Goal: Information Seeking & Learning: Learn about a topic

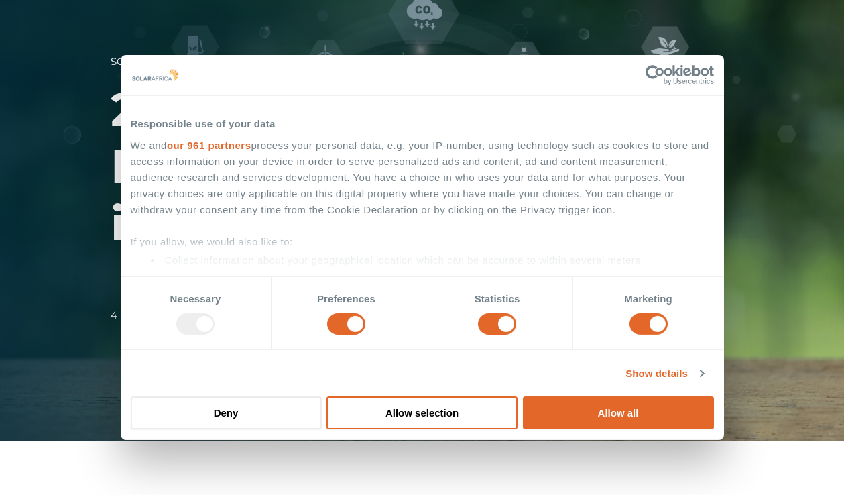
scroll to position [54, 0]
click at [474, 414] on button "Allow selection" at bounding box center [421, 412] width 191 height 33
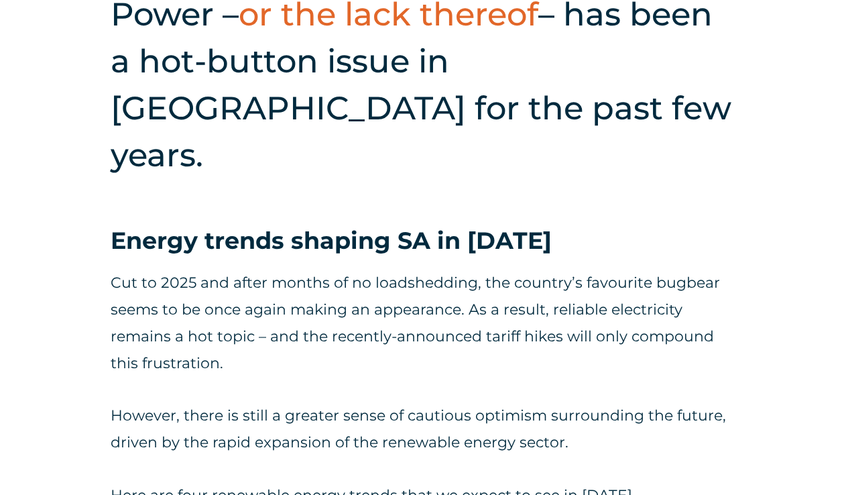
scroll to position [564, 0]
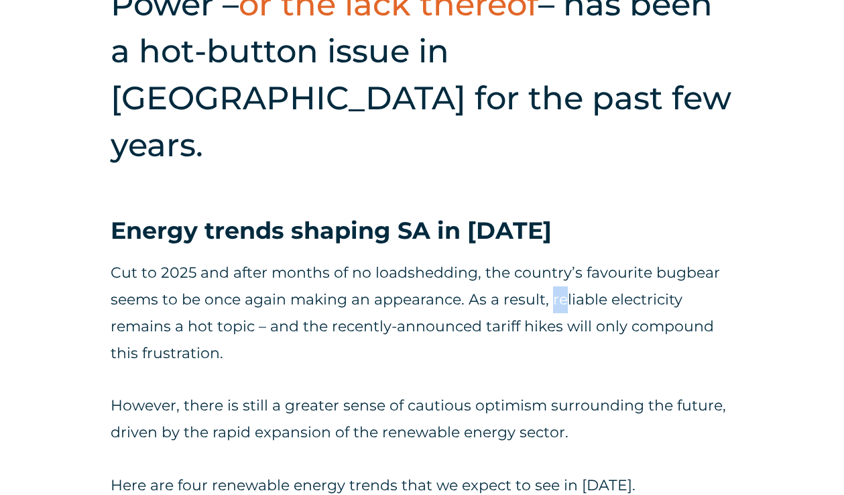
drag, startPoint x: 552, startPoint y: 251, endPoint x: 566, endPoint y: 259, distance: 16.2
click at [332, 284] on p "Cut to 2025 and after months of no loadshedding, the country’s favourite bugbea…" at bounding box center [422, 312] width 623 height 107
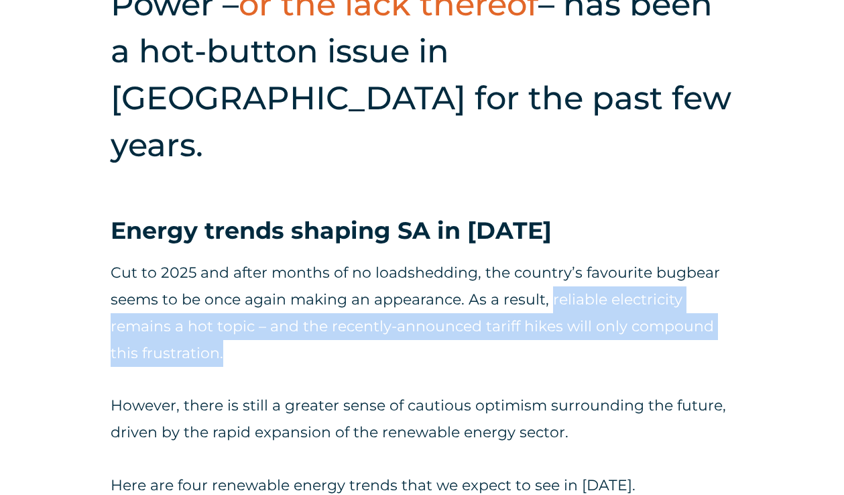
drag, startPoint x: 233, startPoint y: 307, endPoint x: 549, endPoint y: 255, distance: 319.8
click at [549, 259] on p "Cut to 2025 and after months of no loadshedding, the country’s favourite bugbea…" at bounding box center [422, 312] width 623 height 107
copy p "reliable electricity remains a hot topic – and the recently-announced tariff hi…"
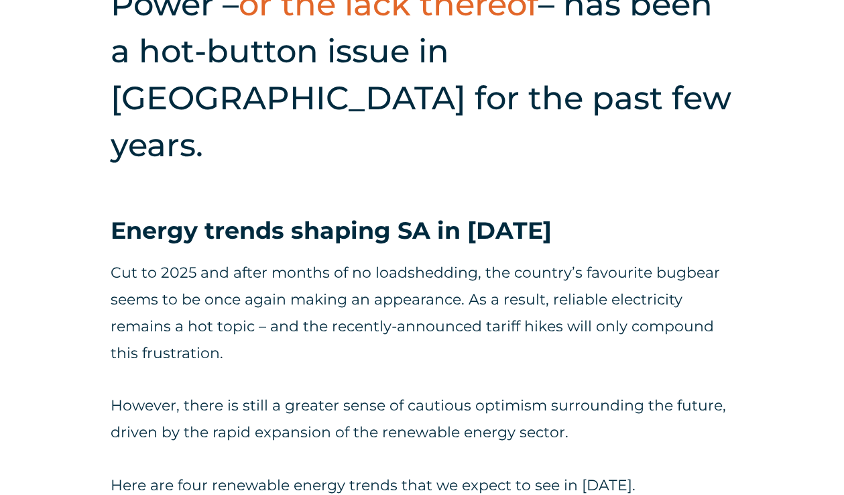
click at [294, 392] on p "However, there is still a greater sense of cautious optimism surrounding the fu…" at bounding box center [422, 419] width 623 height 54
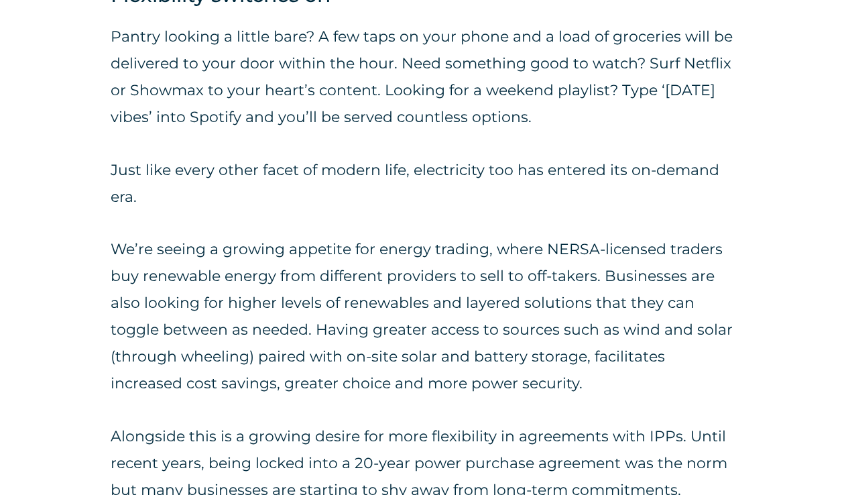
scroll to position [1152, 0]
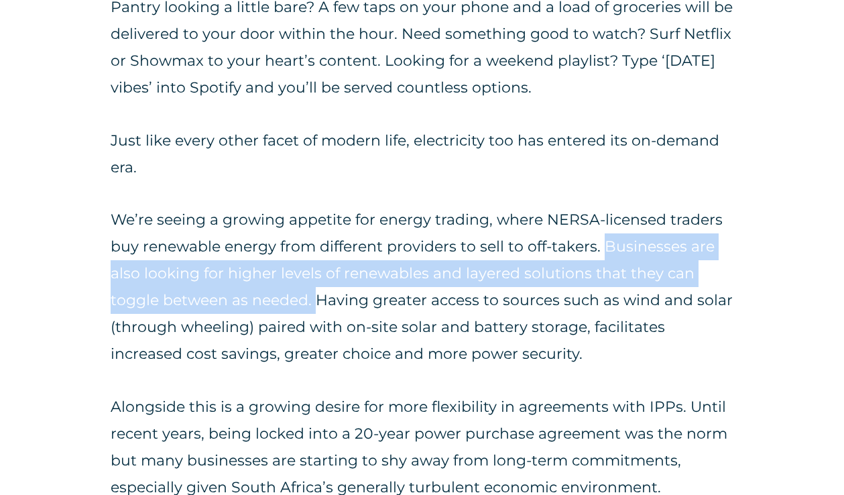
drag, startPoint x: 604, startPoint y: 198, endPoint x: 315, endPoint y: 257, distance: 294.8
click at [315, 257] on p "We’re seeing a growing appetite for energy trading, where NERSA-licensed trader…" at bounding box center [422, 286] width 623 height 161
copy p "Businesses are also looking for higher levels of renewables and layered solutio…"
click at [454, 272] on p "We’re seeing a growing appetite for energy trading, where NERSA-licensed trader…" at bounding box center [422, 286] width 623 height 161
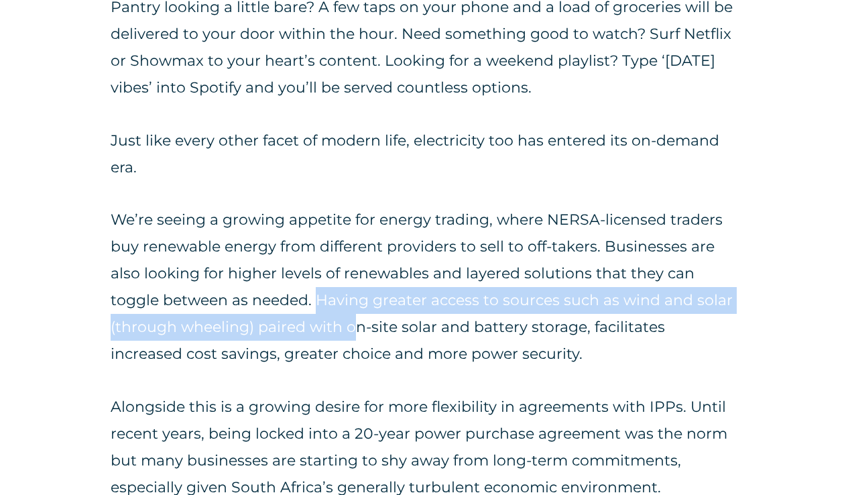
drag, startPoint x: 318, startPoint y: 249, endPoint x: 354, endPoint y: 262, distance: 38.0
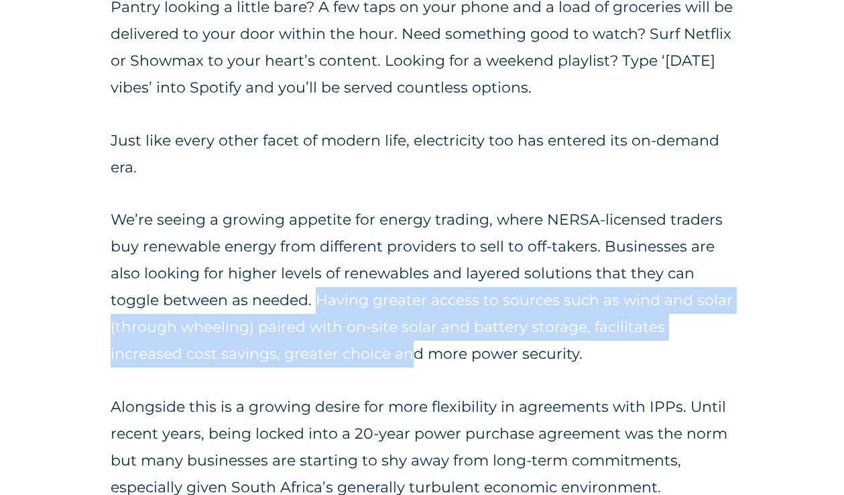
drag, startPoint x: 317, startPoint y: 256, endPoint x: 413, endPoint y: 312, distance: 111.4
click at [296, 277] on p "We’re seeing a growing appetite for energy trading, where NERSA-licensed trader…" at bounding box center [422, 286] width 623 height 161
drag, startPoint x: 315, startPoint y: 253, endPoint x: 578, endPoint y: 321, distance: 272.1
click at [578, 321] on div "Pantry looking a little bare? A few taps on your phone and a load of groceries …" at bounding box center [422, 300] width 623 height 612
copy p "Having greater access to sources such as wind and solar (through wheeling) pair…"
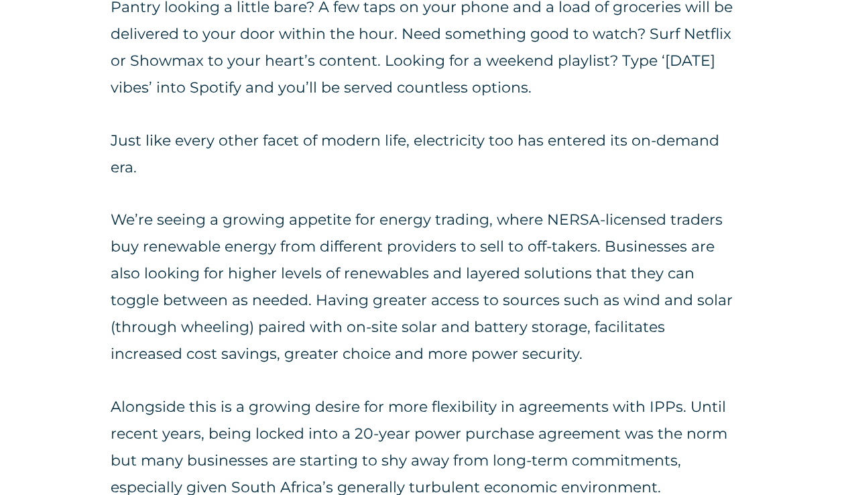
click at [224, 325] on div "Pantry looking a little bare? A few taps on your phone and a load of groceries …" at bounding box center [422, 300] width 623 height 612
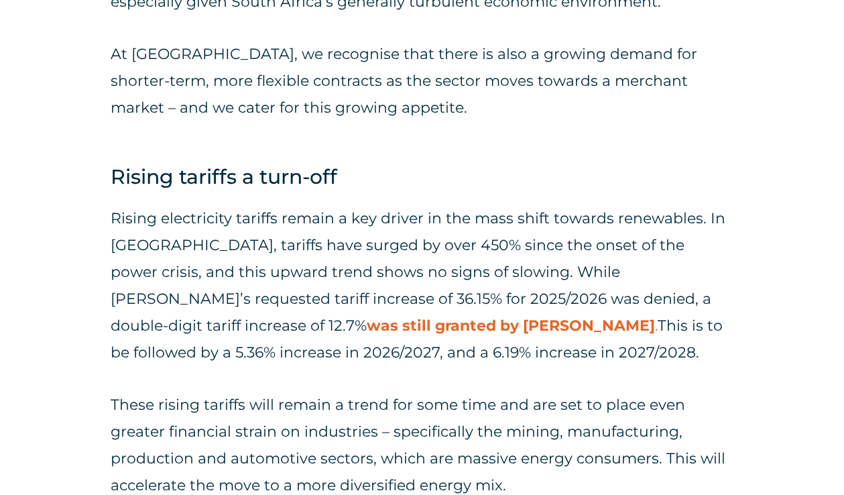
scroll to position [1638, 0]
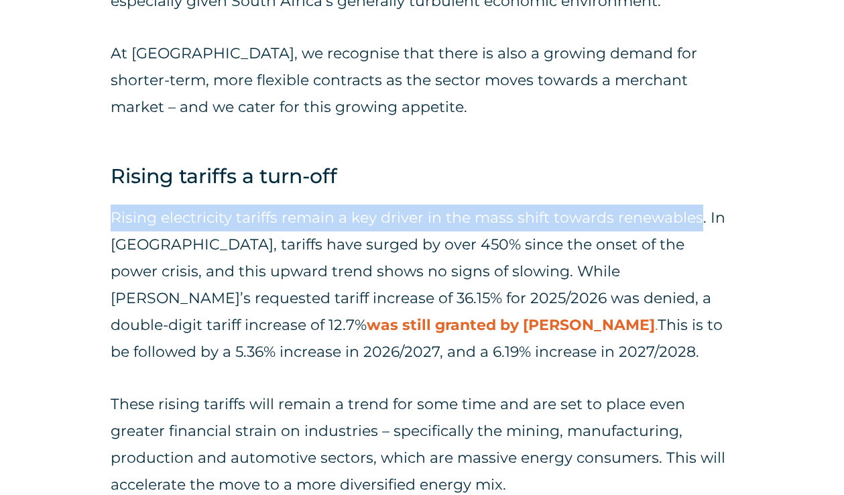
drag, startPoint x: 699, startPoint y: 170, endPoint x: 517, endPoint y: 155, distance: 182.9
click at [517, 155] on div "Power – or the lack thereof – has been a hot-button issue in [GEOGRAPHIC_DATA] …" at bounding box center [422, 398] width 844 height 3083
copy p "Rising electricity tariffs remain a key driver in the mass shift towards renewa…"
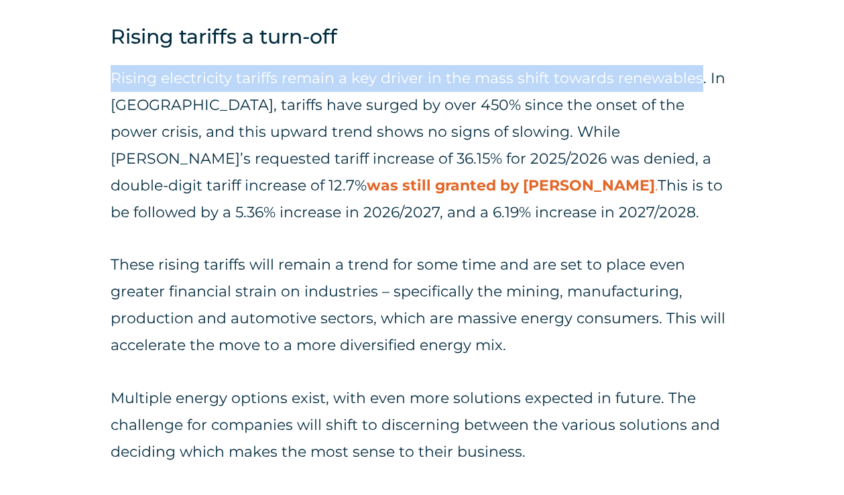
scroll to position [1779, 0]
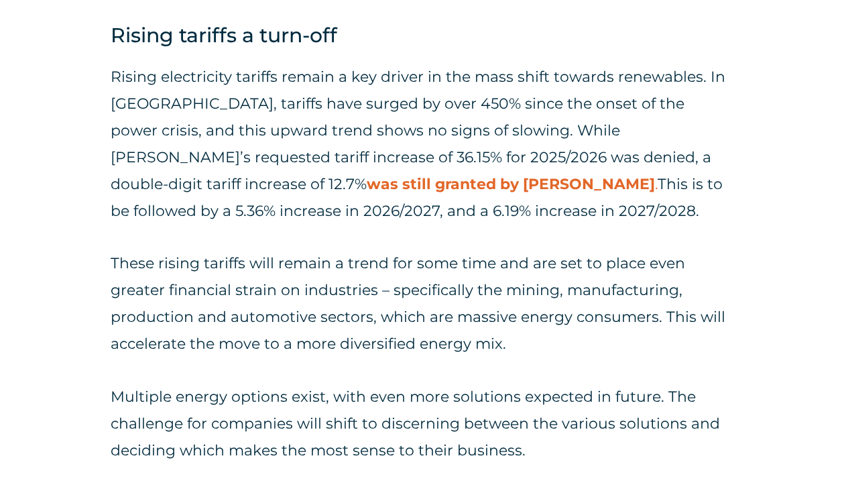
click at [409, 250] on p "These rising tariffs will remain a trend for some time and are set to place eve…" at bounding box center [422, 303] width 623 height 107
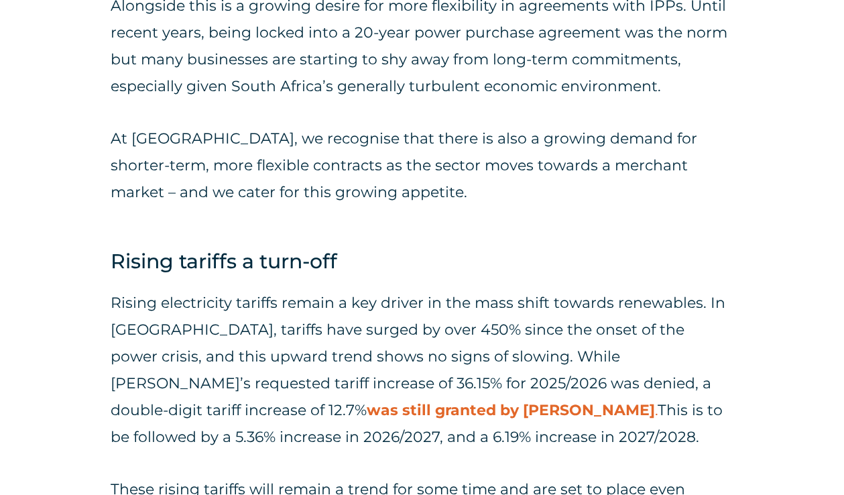
scroll to position [1553, 0]
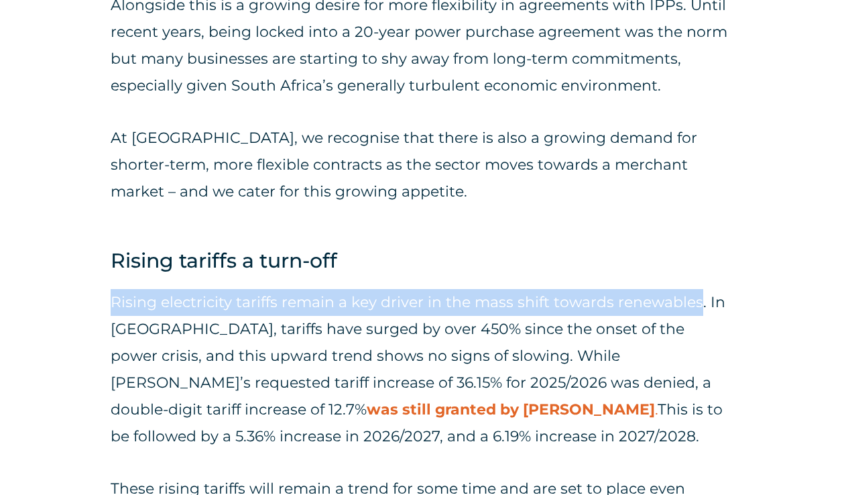
drag, startPoint x: 699, startPoint y: 255, endPoint x: 113, endPoint y: 249, distance: 586.4
click at [113, 289] on p "Rising electricity tariffs remain a key driver in the mass shift towards renewa…" at bounding box center [422, 369] width 623 height 161
copy p "Rising electricity tariffs remain a key driver in the mass shift towards renewa…"
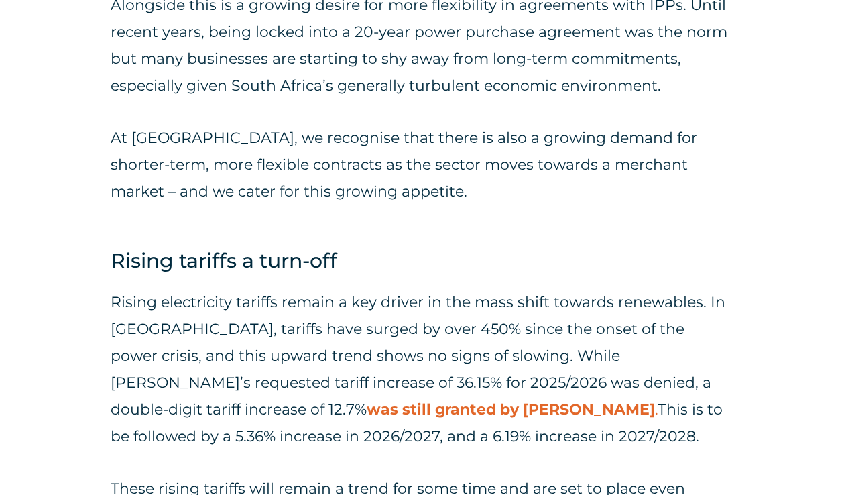
click at [484, 321] on p "Rising electricity tariffs remain a key driver in the mass shift towards renewa…" at bounding box center [422, 369] width 623 height 161
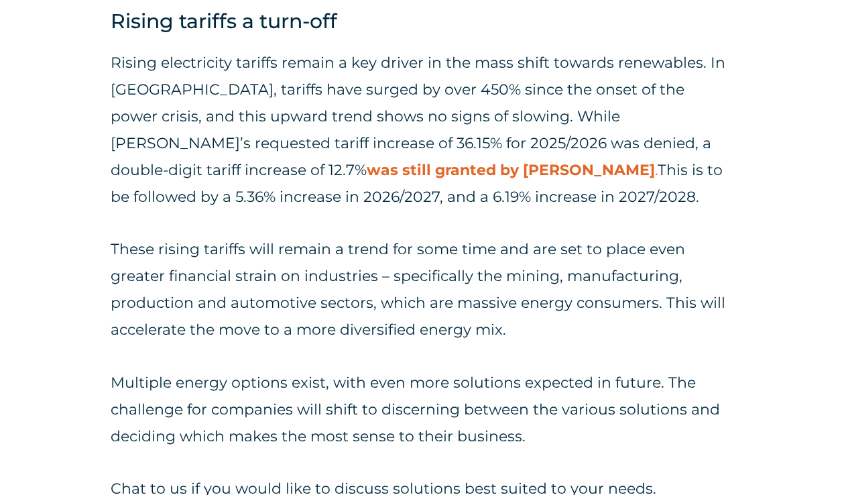
scroll to position [1797, 0]
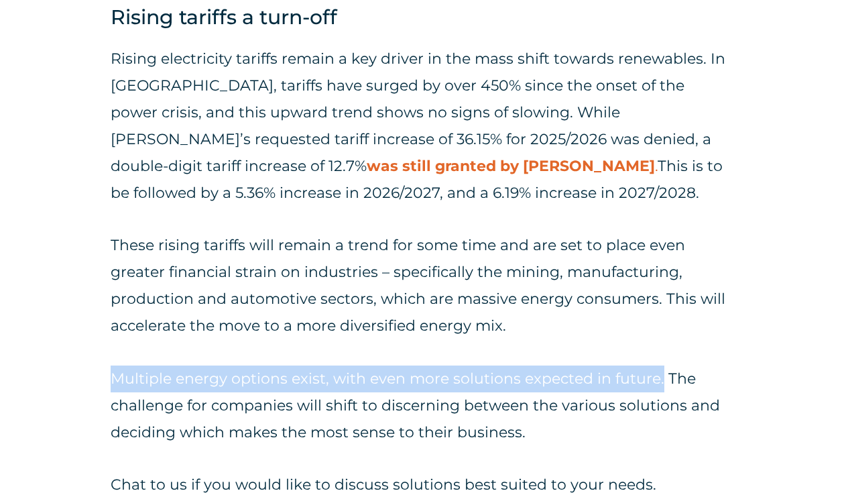
drag, startPoint x: 658, startPoint y: 330, endPoint x: 110, endPoint y: 320, distance: 548.3
click at [110, 320] on div "Power – or the lack thereof – has been a hot-button issue in [GEOGRAPHIC_DATA] …" at bounding box center [422, 239] width 844 height 3083
copy p "Multiple energy options exist, with even more solutions expected in future."
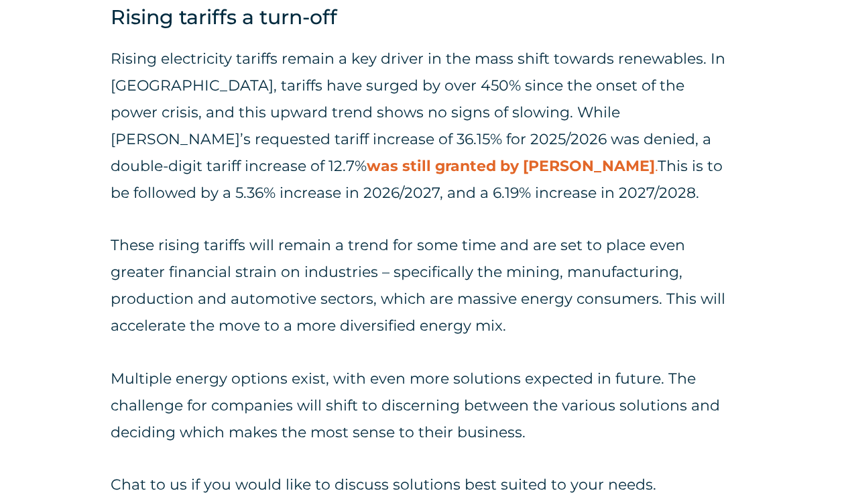
click at [529, 417] on div "Multiple energy options exist, with even more solutions expected in future. The…" at bounding box center [422, 431] width 623 height 133
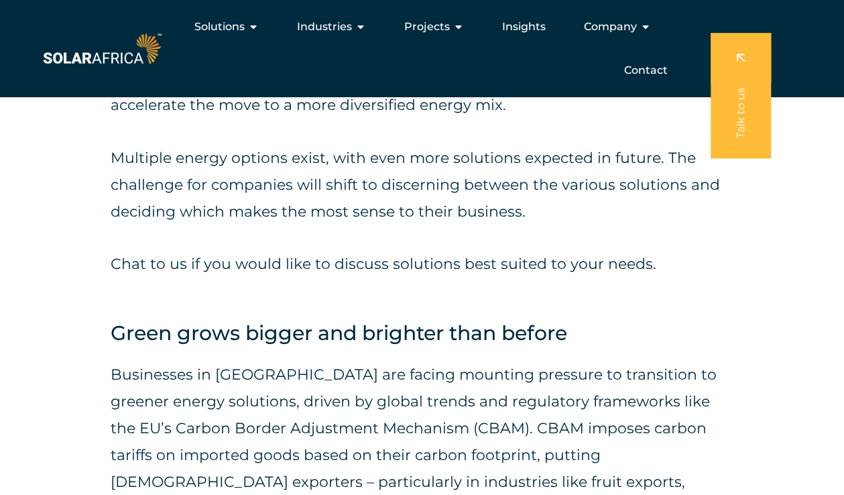
scroll to position [2016, 0]
